Goal: Navigation & Orientation: Find specific page/section

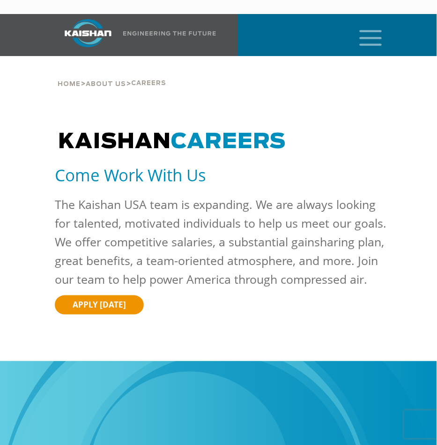
click at [368, 22] on icon "mobile menu" at bounding box center [371, 36] width 30 height 29
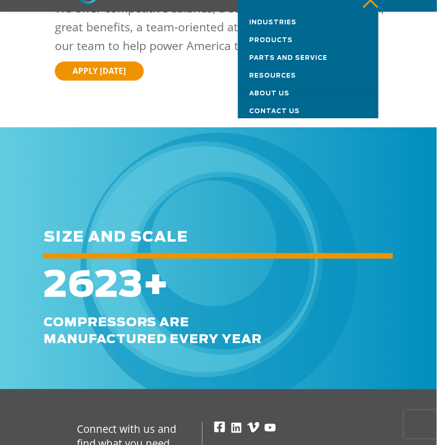
scroll to position [350, 0]
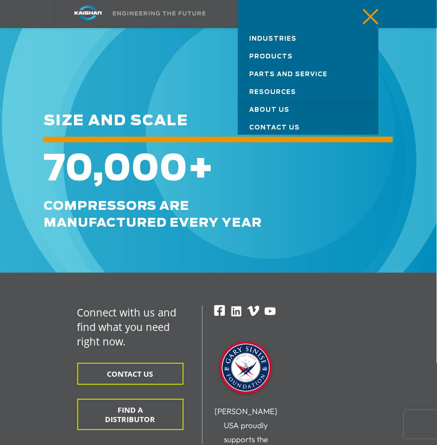
click at [260, 107] on span "About Us" at bounding box center [269, 110] width 40 height 6
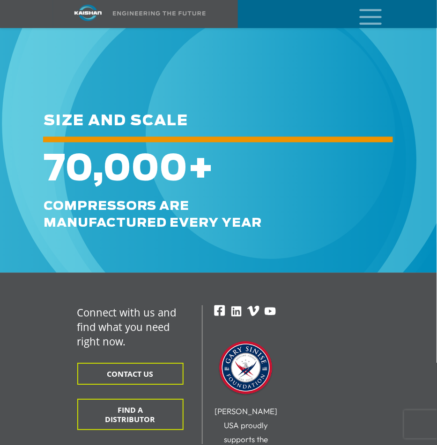
scroll to position [353, 0]
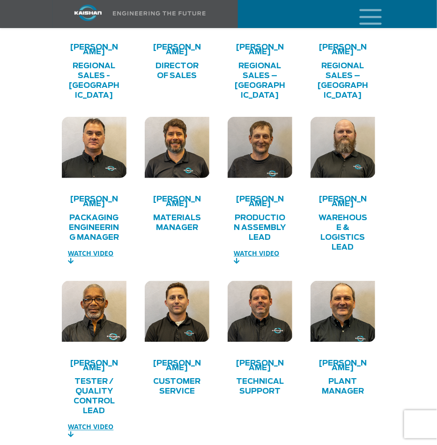
scroll to position [2246, 0]
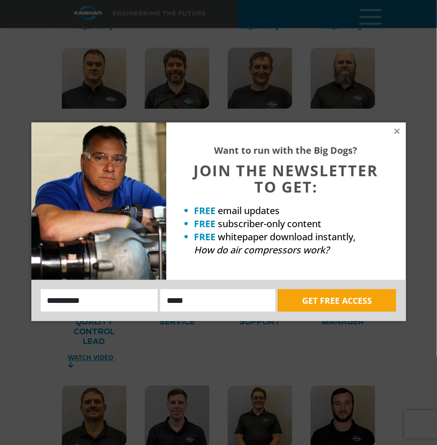
click at [395, 128] on icon at bounding box center [397, 131] width 8 height 8
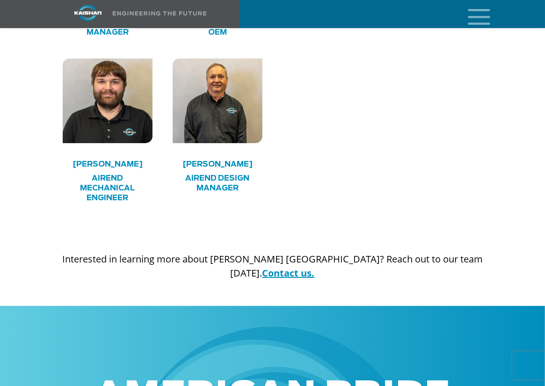
scroll to position [2792, 0]
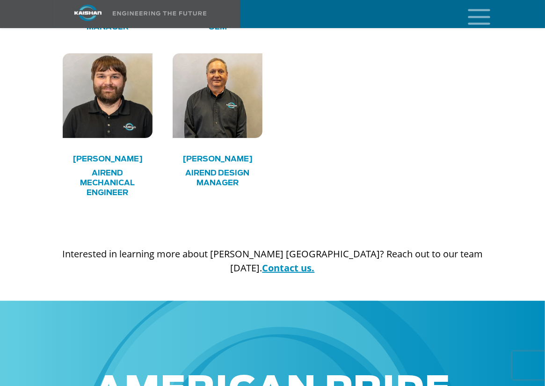
click at [436, 18] on icon "mobile menu" at bounding box center [479, 15] width 30 height 29
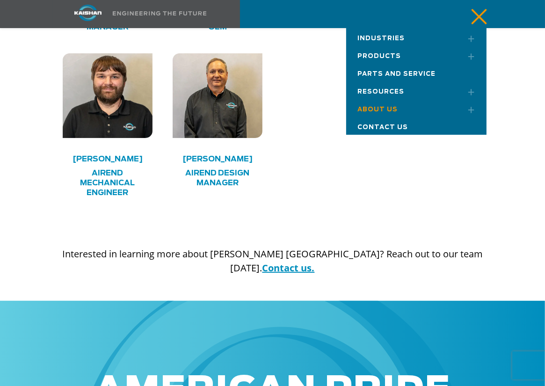
click at [386, 124] on span "Contact Us" at bounding box center [383, 127] width 51 height 6
